Goal: Communication & Community: Answer question/provide support

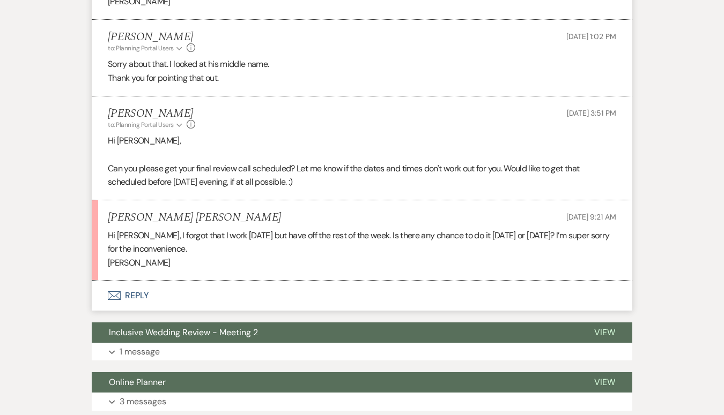
scroll to position [873, 0]
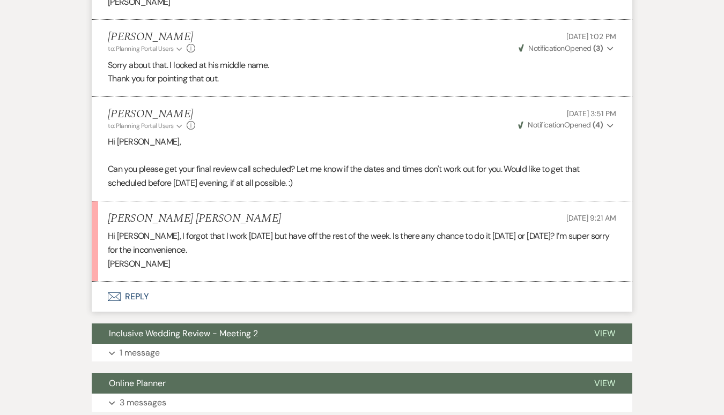
click at [125, 282] on button "Envelope Reply" at bounding box center [362, 297] width 540 height 30
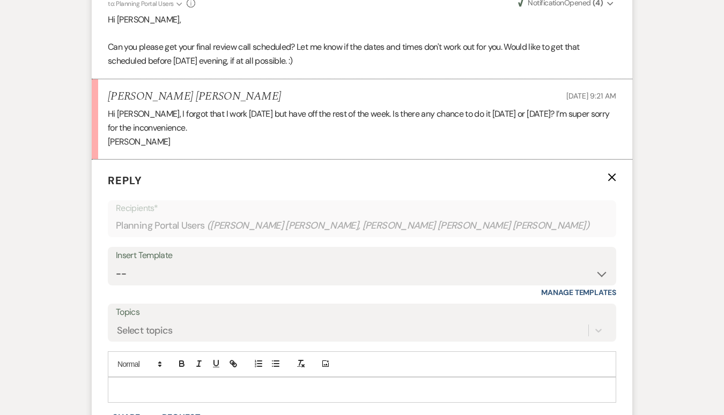
scroll to position [1008, 0]
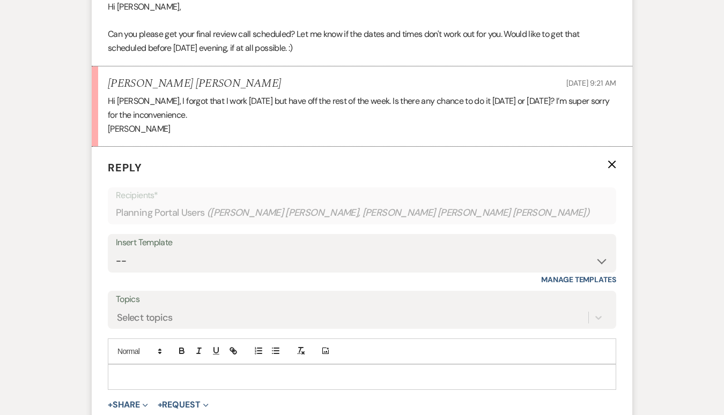
click at [128, 371] on p at bounding box center [361, 377] width 491 height 12
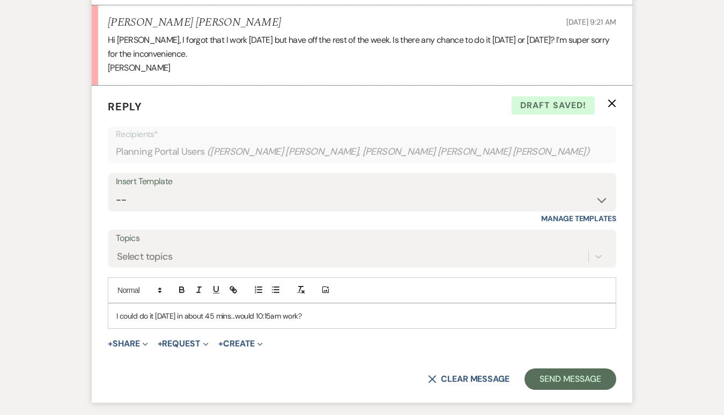
scroll to position [1078, 0]
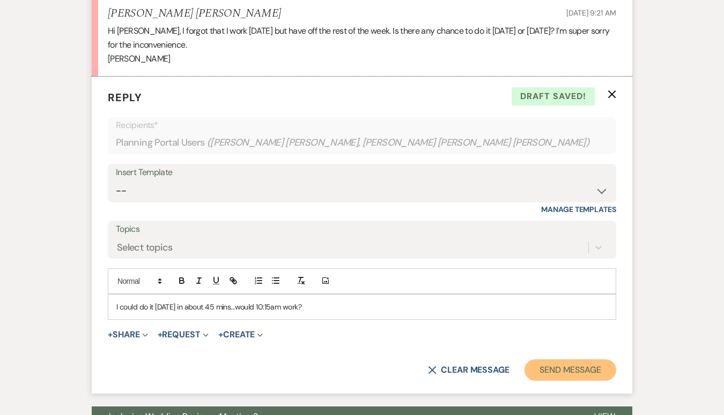
click at [569, 360] on button "Send Message" at bounding box center [570, 370] width 92 height 21
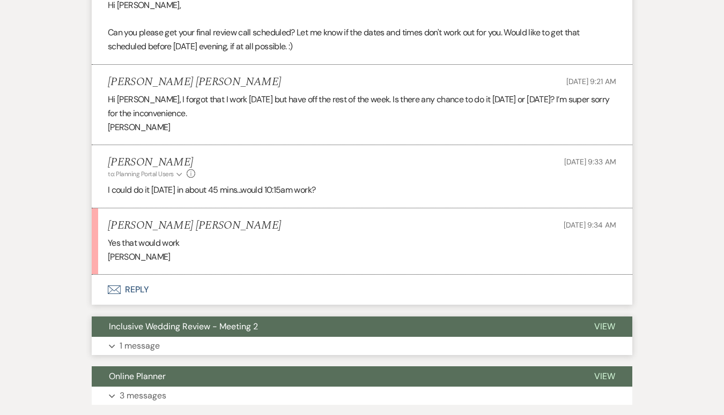
scroll to position [1010, 0]
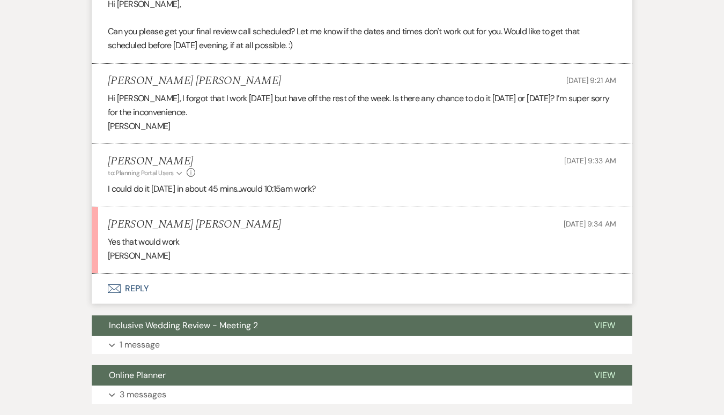
click at [139, 274] on button "Envelope Reply" at bounding box center [362, 289] width 540 height 30
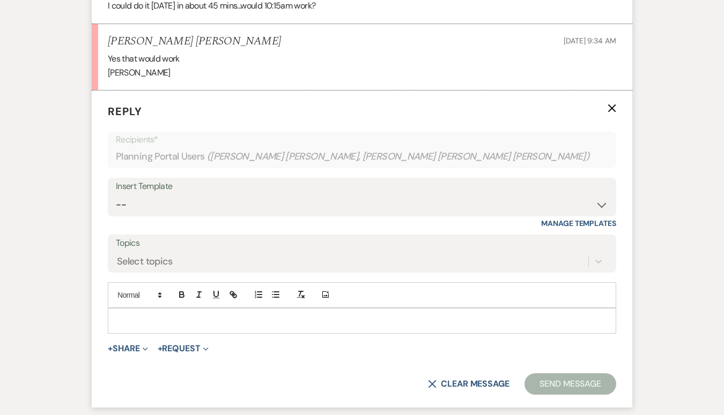
scroll to position [1196, 0]
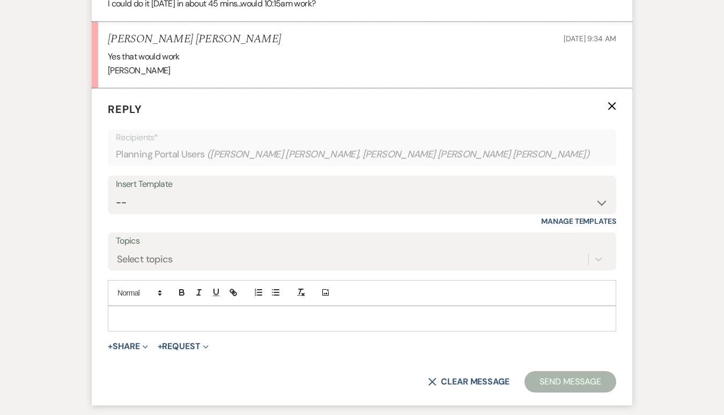
click at [130, 313] on p at bounding box center [361, 319] width 491 height 12
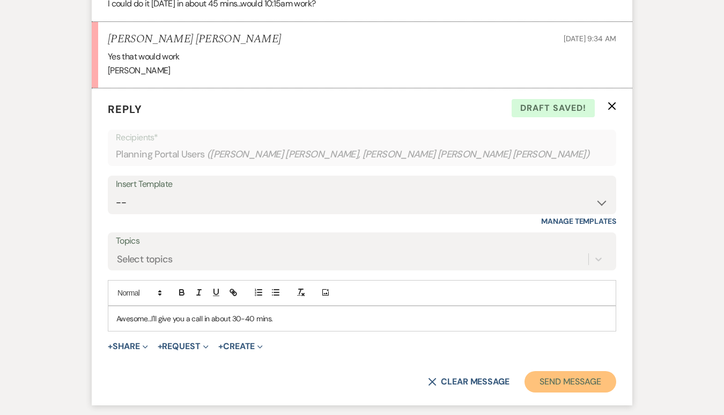
click at [580, 371] on button "Send Message" at bounding box center [570, 381] width 92 height 21
